Goal: Task Accomplishment & Management: Complete application form

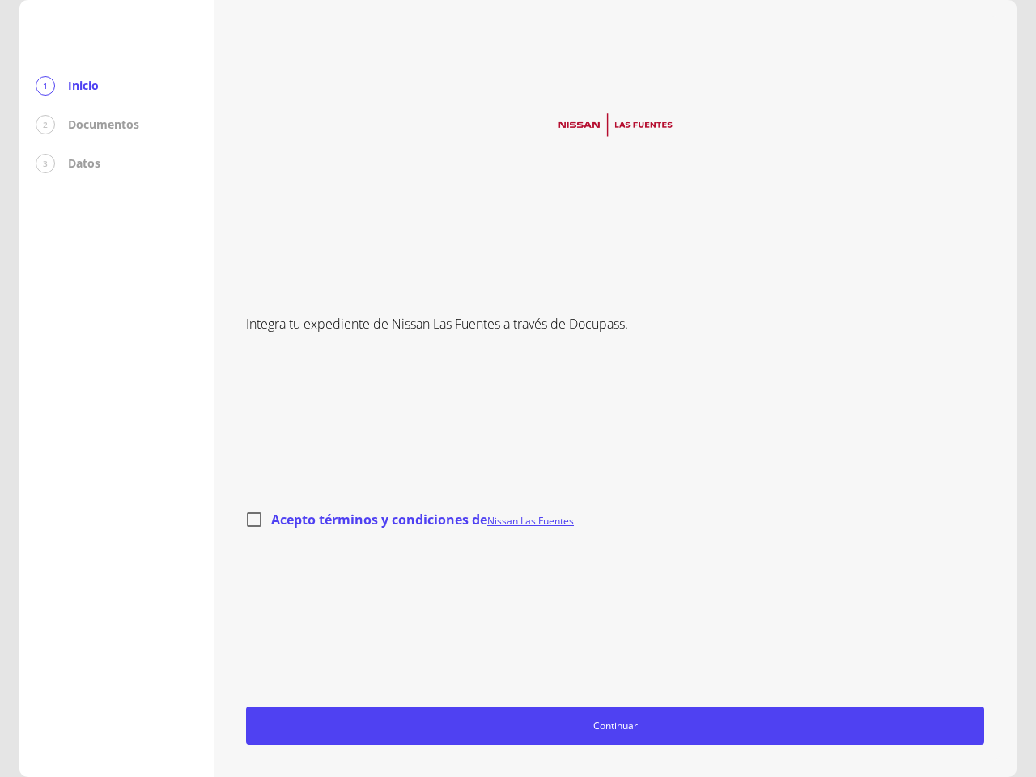
click at [518, 389] on div "Integra tu expediente de Nissan Las Fuentes a través de Docupass. Acepto términ…" at bounding box center [615, 388] width 738 height 713
click at [615, 725] on span "Continuar" at bounding box center [615, 725] width 724 height 17
